Goal: Information Seeking & Learning: Understand process/instructions

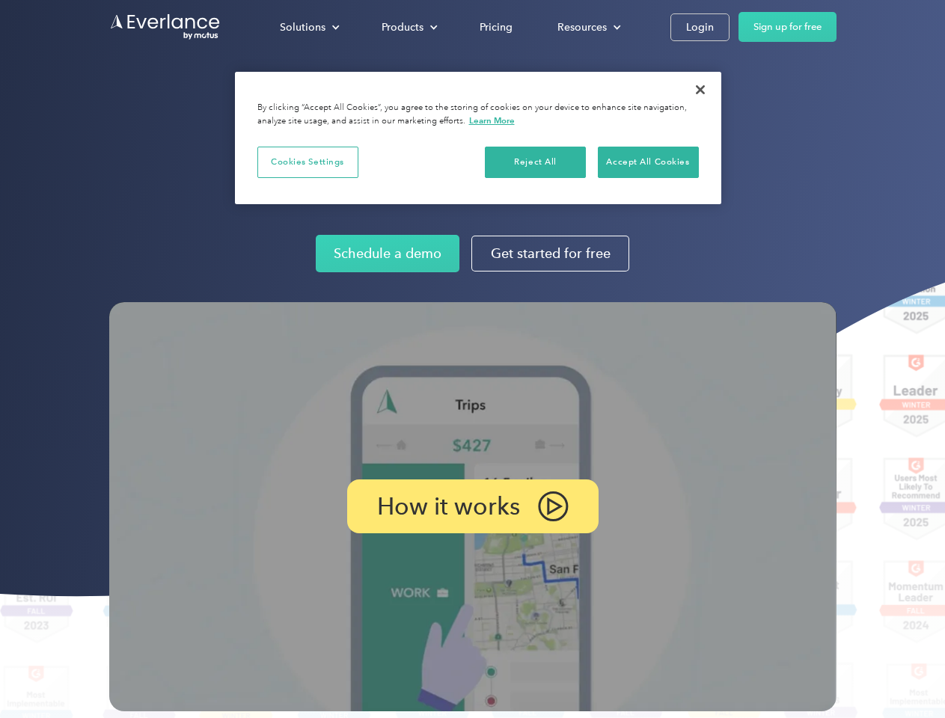
click at [472, 359] on img at bounding box center [472, 506] width 727 height 409
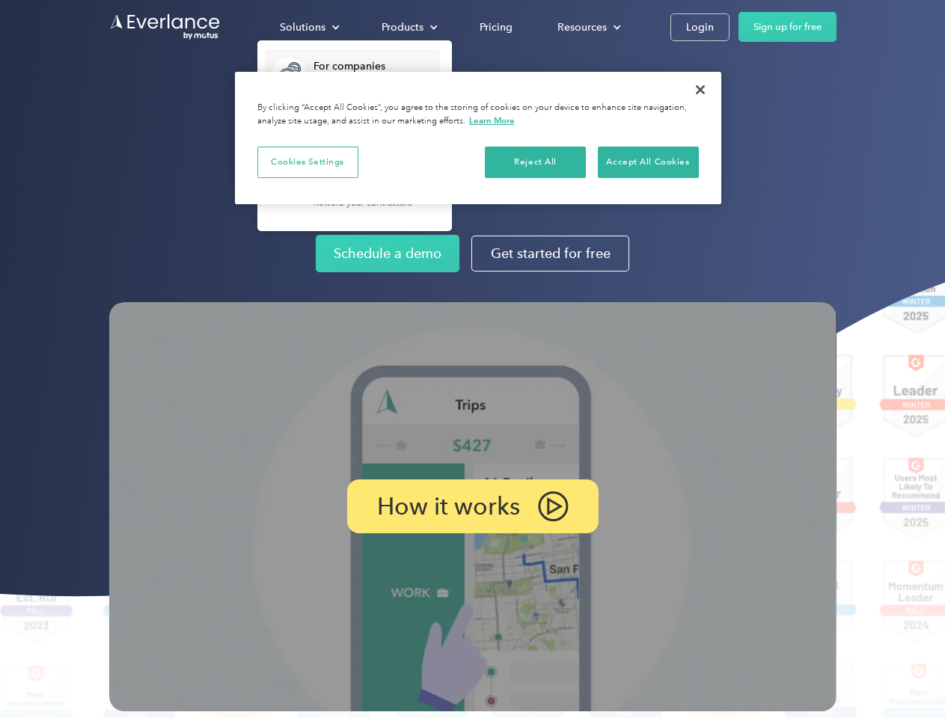
click at [309, 27] on div "Solutions" at bounding box center [303, 27] width 46 height 19
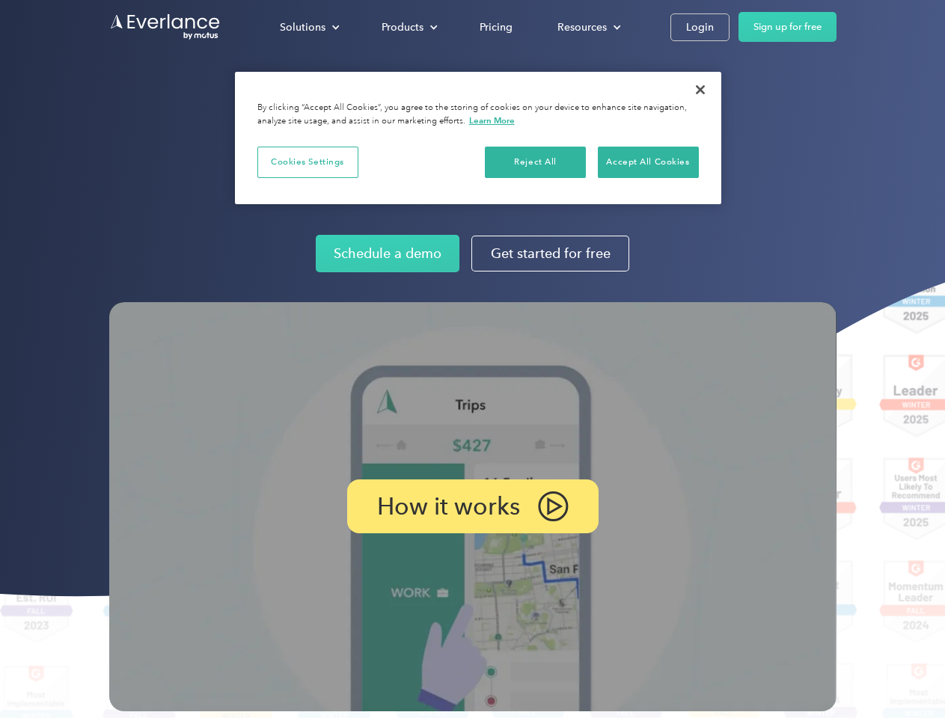
click at [408, 27] on div "Products" at bounding box center [403, 27] width 42 height 19
click at [587, 27] on div "Resources" at bounding box center [581, 27] width 49 height 19
click at [472, 507] on p "How it works" at bounding box center [448, 507] width 143 height 18
click at [308, 162] on button "Cookies Settings" at bounding box center [307, 162] width 101 height 31
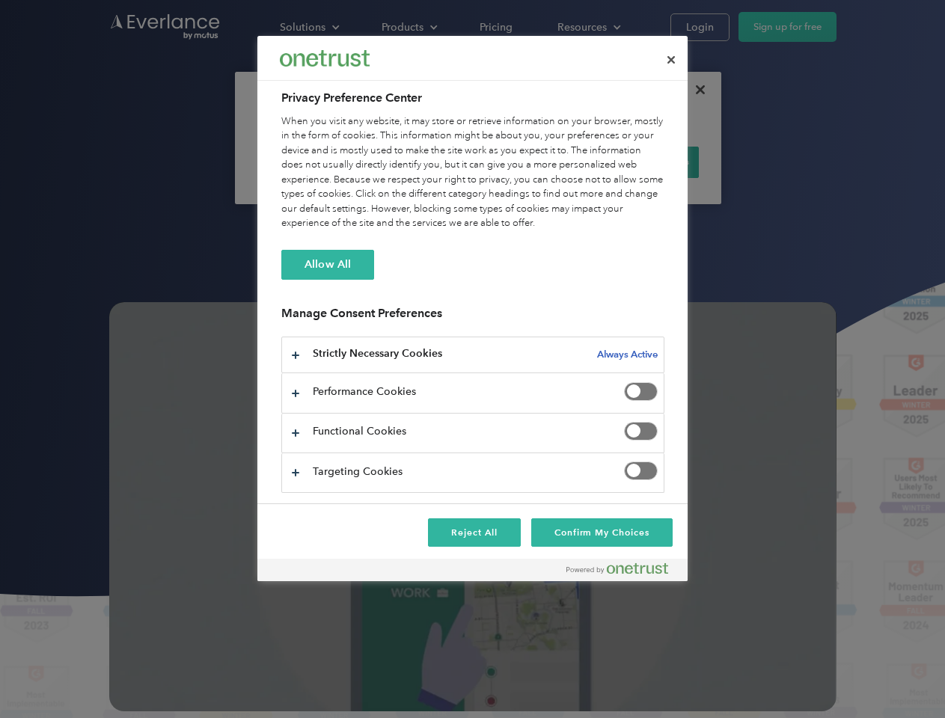
click at [536, 162] on div "When you visit any website, it may store or retrieve information on your browse…" at bounding box center [472, 172] width 383 height 117
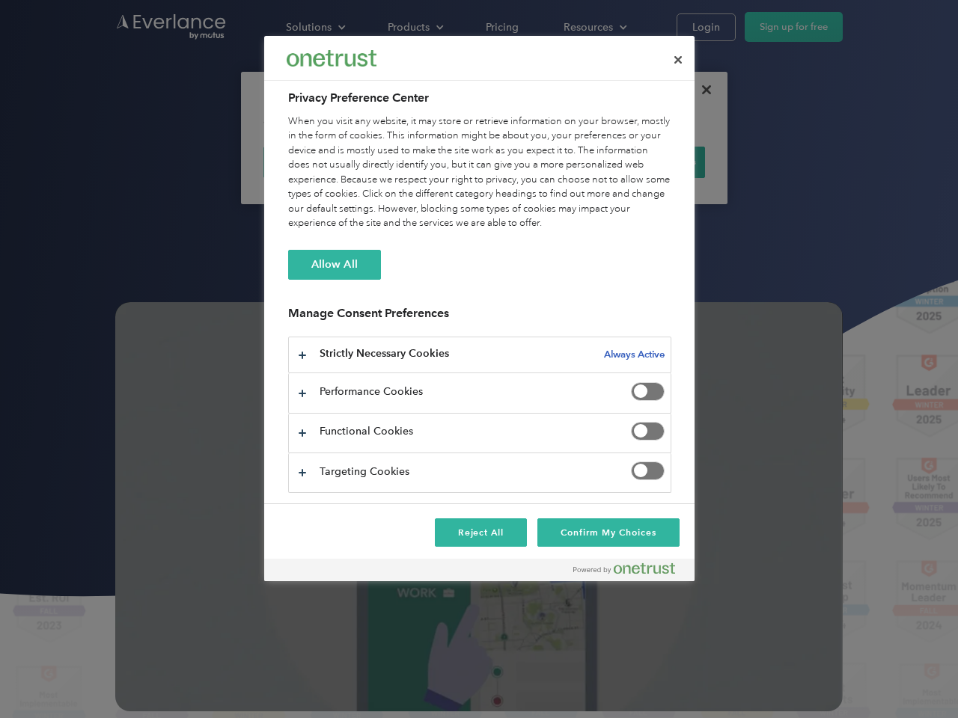
click at [648, 162] on div "When you visit any website, it may store or retrieve information on your browse…" at bounding box center [479, 172] width 383 height 117
click at [700, 90] on div at bounding box center [479, 359] width 958 height 718
